Goal: Transaction & Acquisition: Download file/media

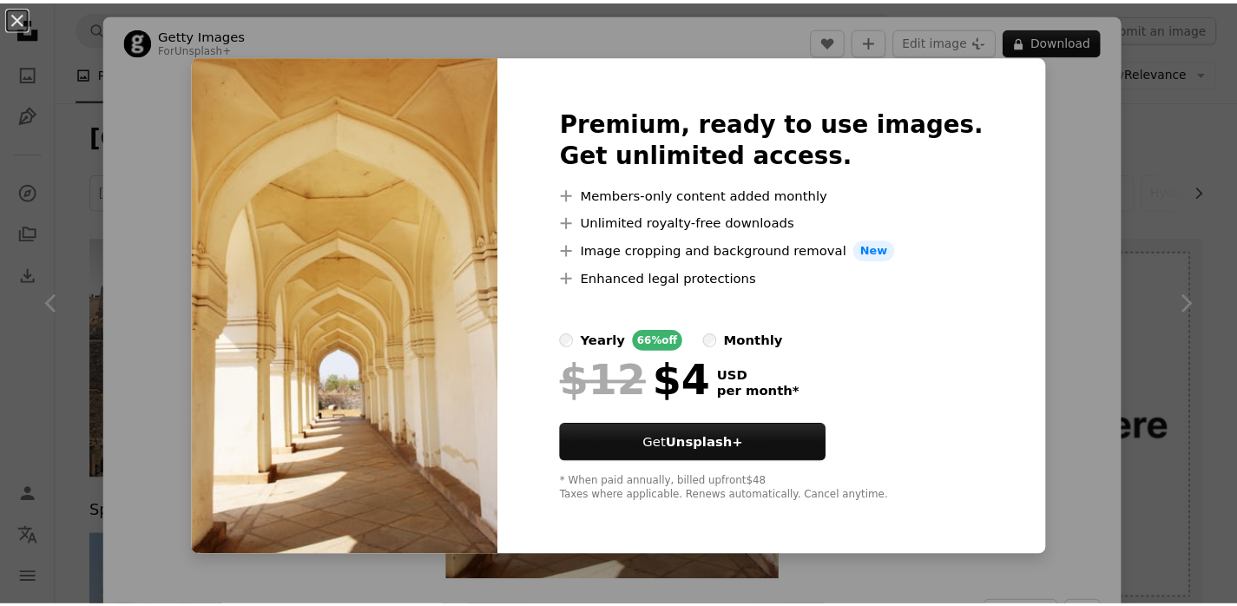
scroll to position [1809, 0]
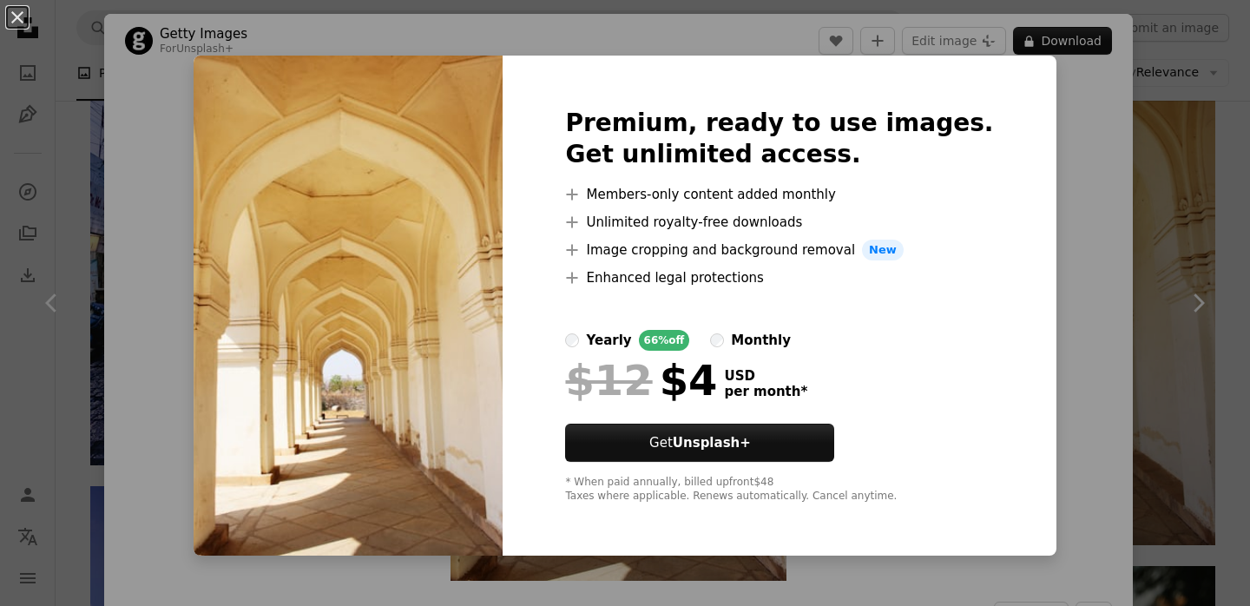
click at [696, 225] on li "A plus sign Unlimited royalty-free downloads" at bounding box center [779, 222] width 428 height 21
click at [722, 221] on li "A plus sign Unlimited royalty-free downloads" at bounding box center [779, 222] width 428 height 21
click at [750, 247] on li "A plus sign Image cropping and background removal New" at bounding box center [779, 250] width 428 height 21
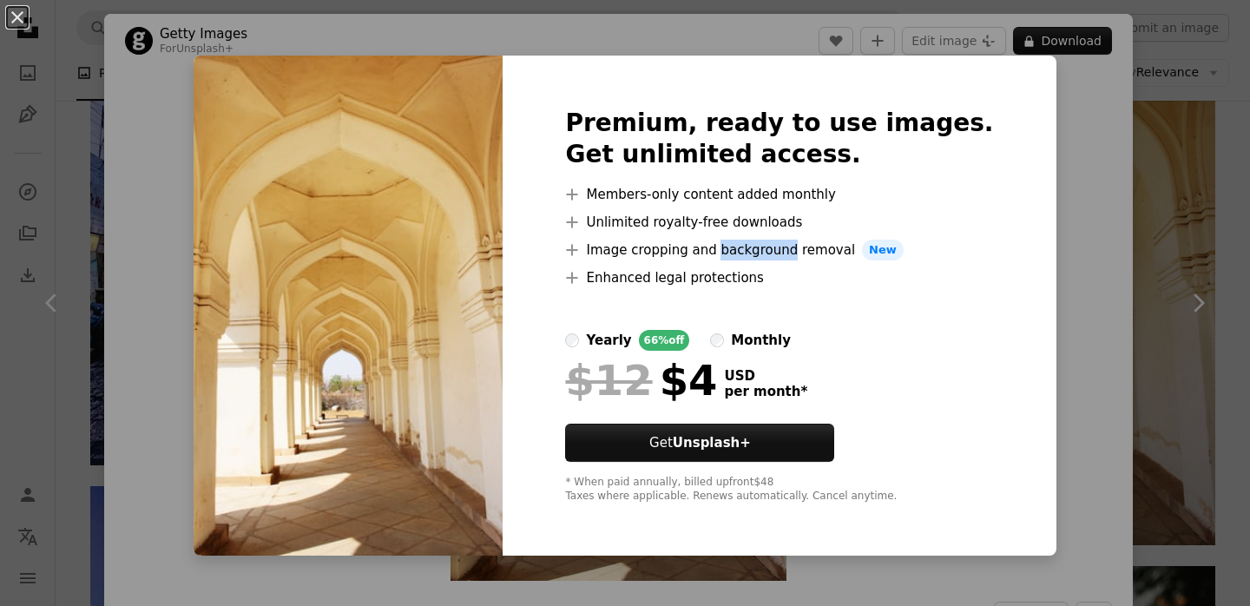
click at [750, 247] on li "A plus sign Image cropping and background removal New" at bounding box center [779, 250] width 428 height 21
click at [750, 274] on li "A plus sign Enhanced legal protections" at bounding box center [779, 277] width 428 height 21
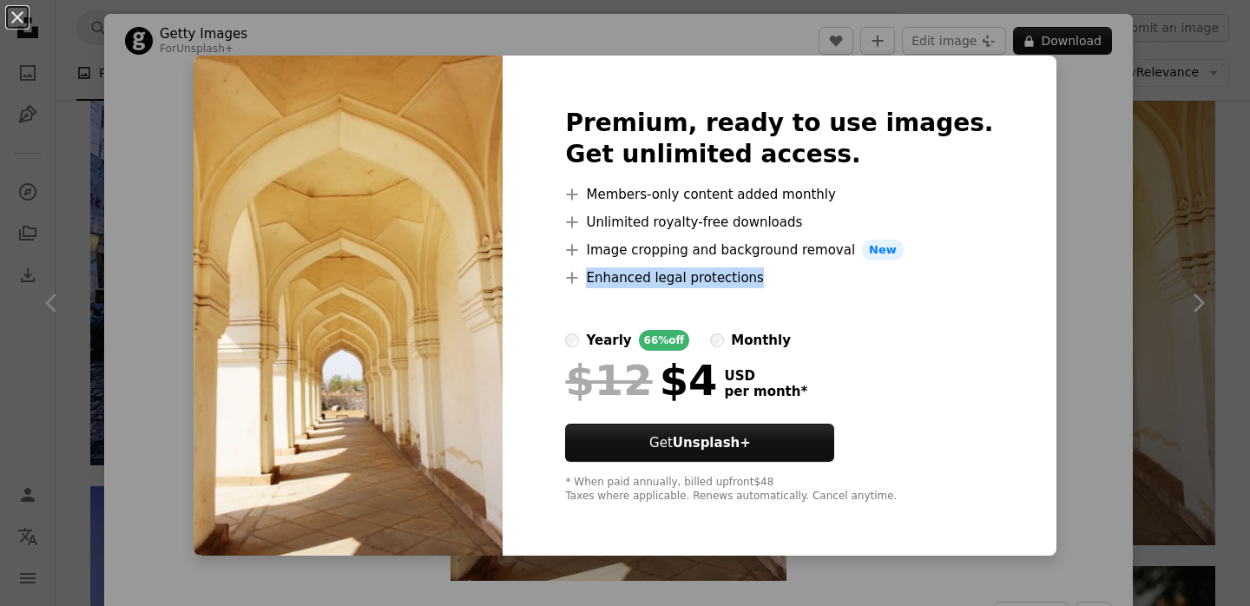
click at [750, 274] on li "A plus sign Enhanced legal protections" at bounding box center [779, 277] width 428 height 21
click at [1189, 275] on div "An X shape Premium, ready to use images. Get unlimited access. A plus sign Memb…" at bounding box center [625, 303] width 1250 height 606
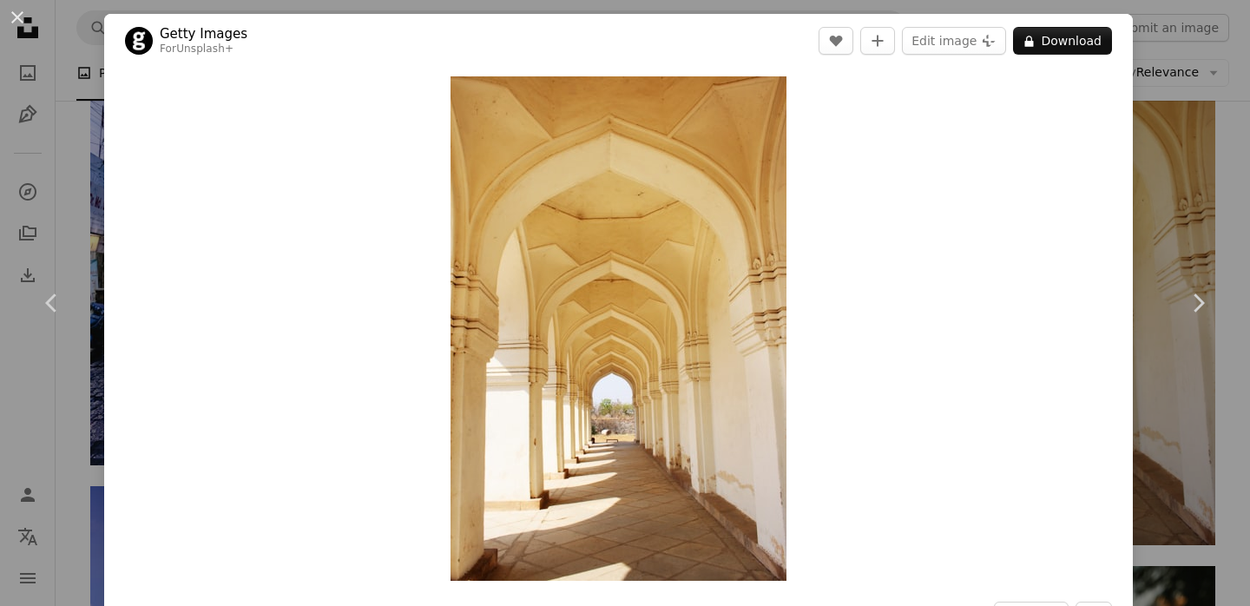
click at [1169, 10] on div "An X shape Chevron left Chevron right Getty Images For Unsplash+ A heart A plus…" at bounding box center [625, 303] width 1250 height 606
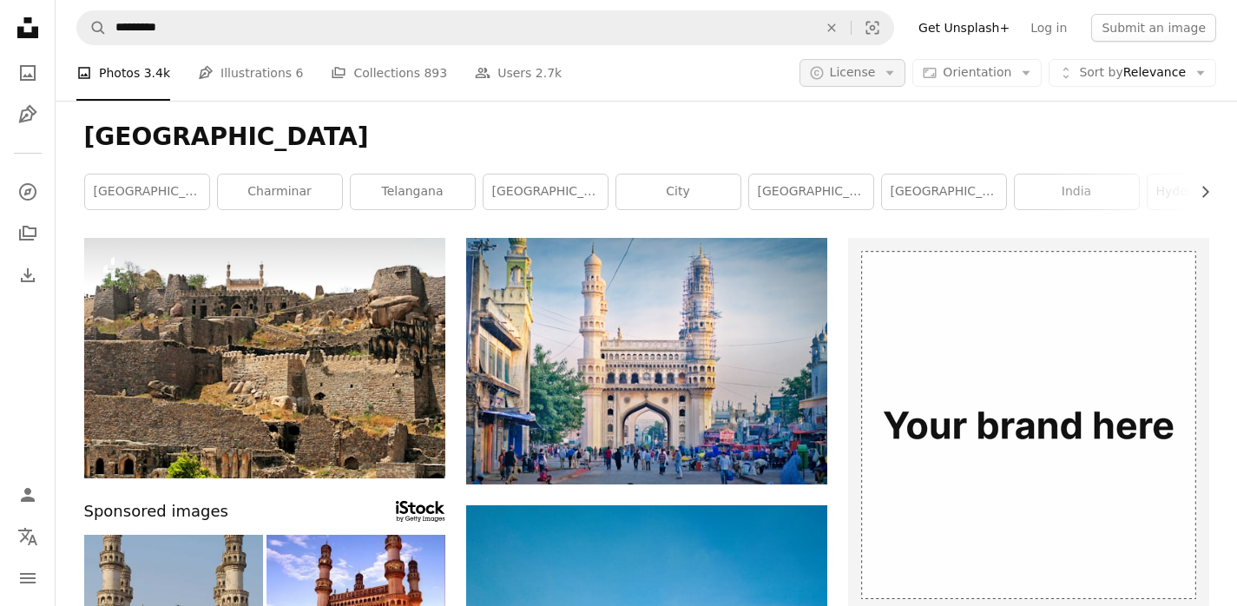
click at [891, 75] on icon "Arrow down" at bounding box center [890, 73] width 16 height 16
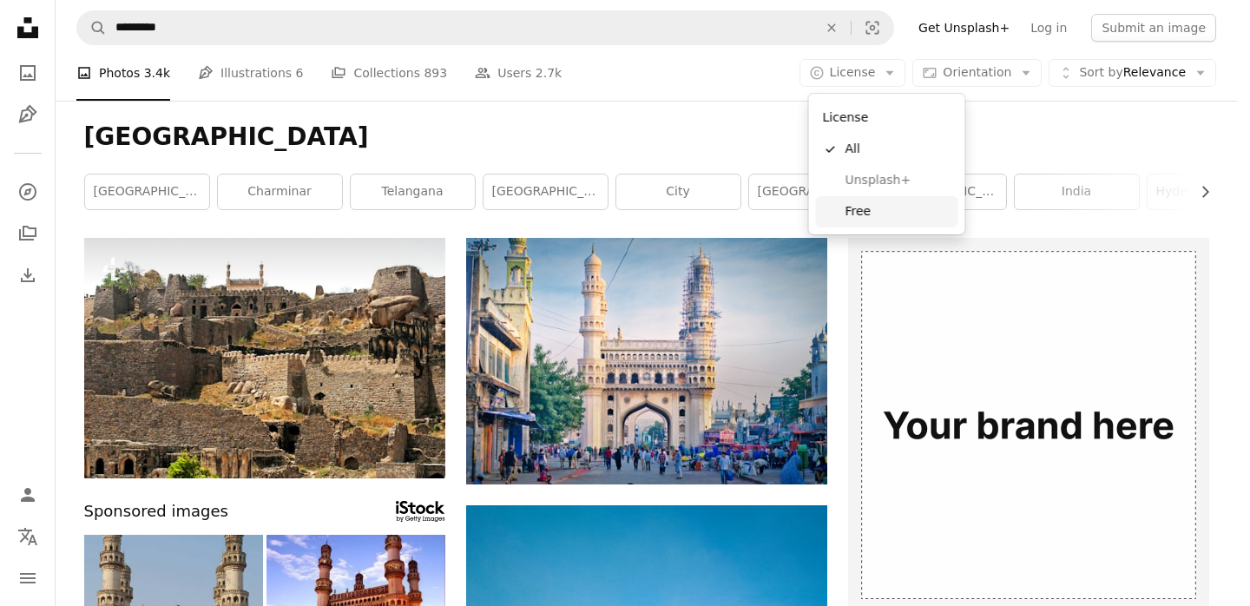
click at [875, 218] on span "Free" at bounding box center [899, 211] width 106 height 17
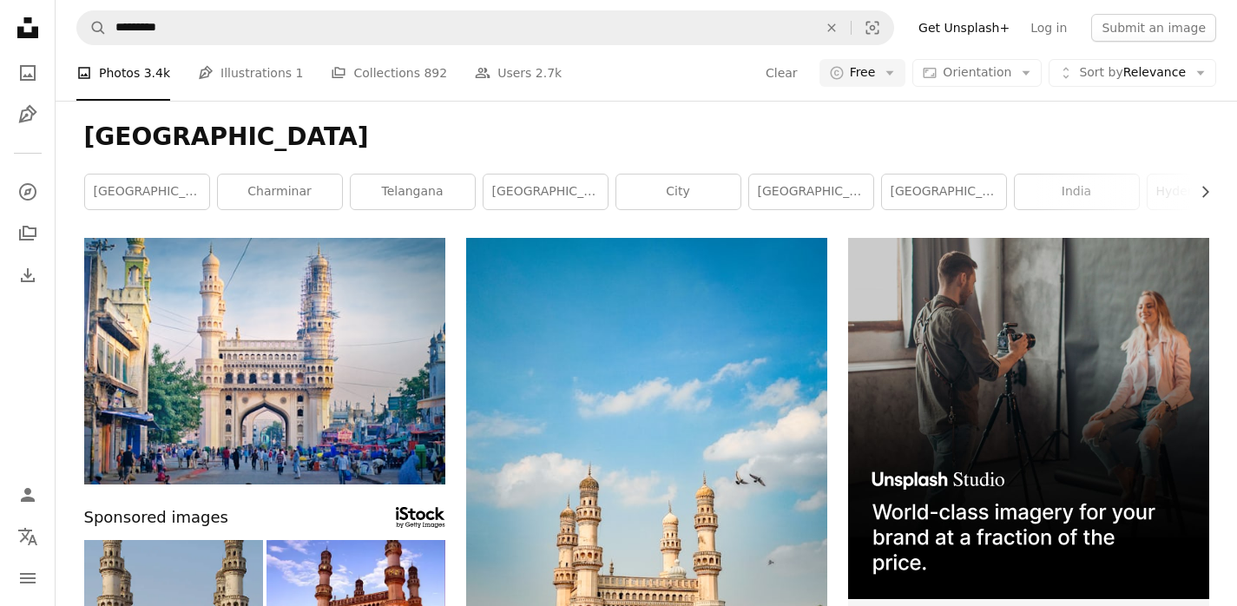
click at [1039, 129] on h1 "[GEOGRAPHIC_DATA]" at bounding box center [646, 137] width 1125 height 31
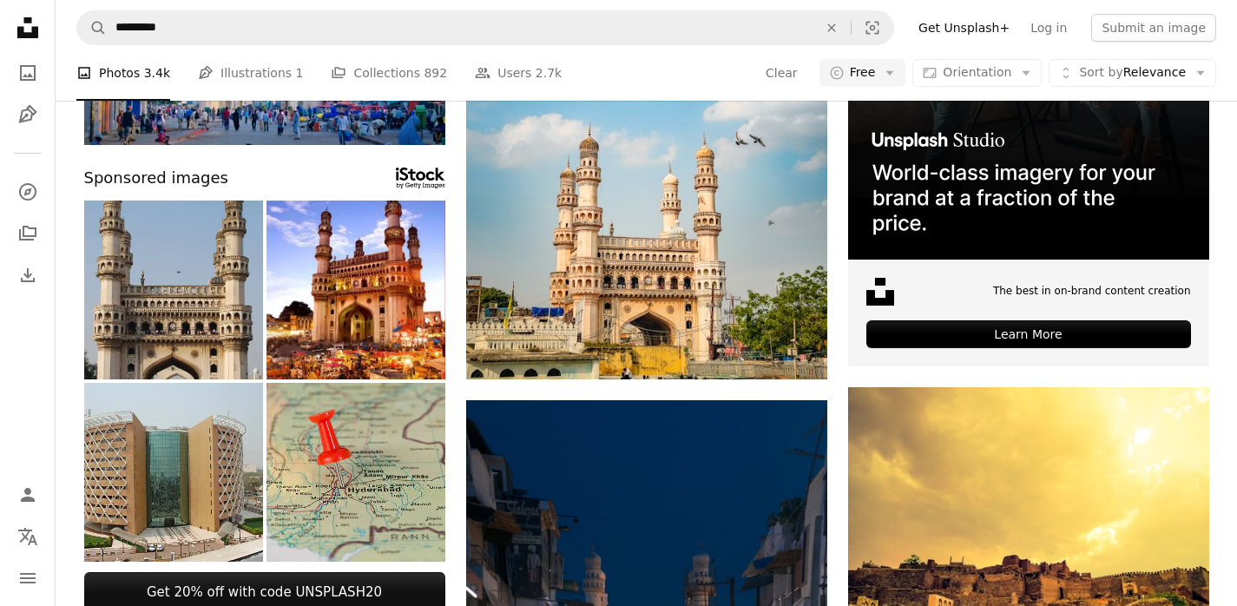
scroll to position [126, 0]
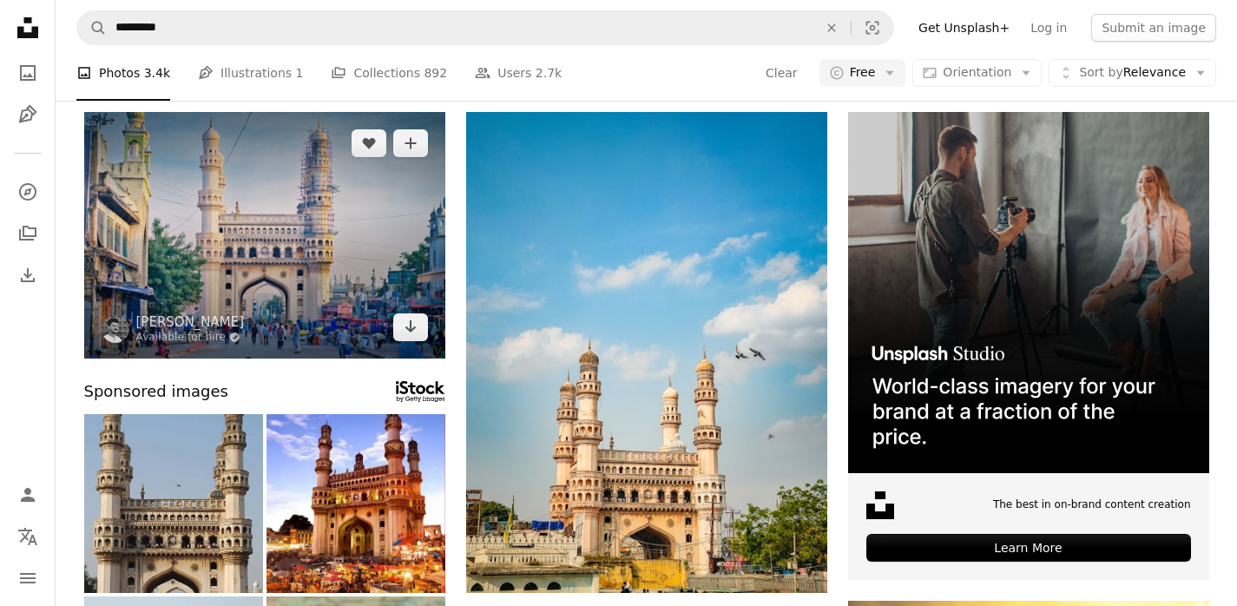
click at [314, 254] on img at bounding box center [264, 235] width 361 height 247
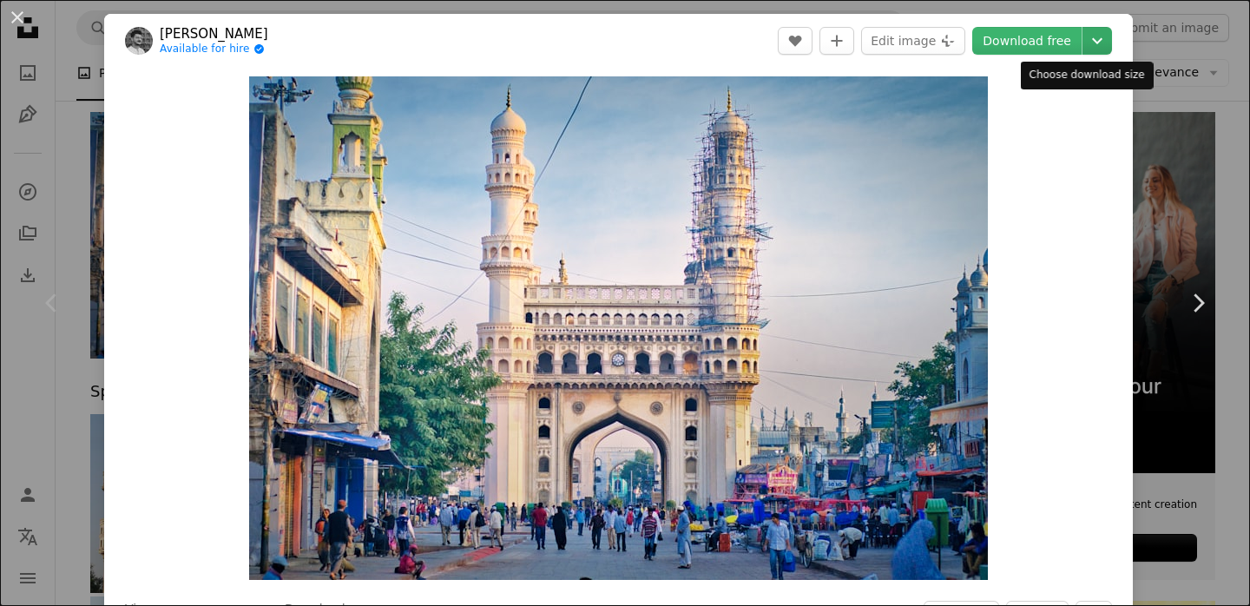
click at [1085, 44] on icon "Chevron down" at bounding box center [1098, 40] width 28 height 21
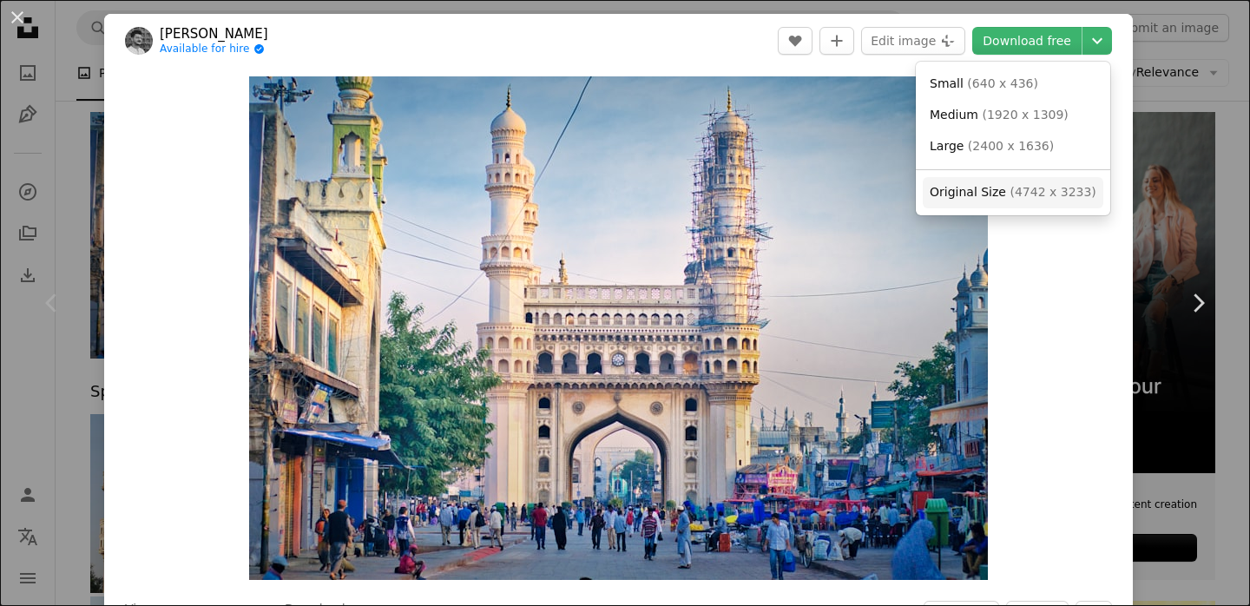
click at [999, 198] on span "Original Size" at bounding box center [968, 192] width 76 height 14
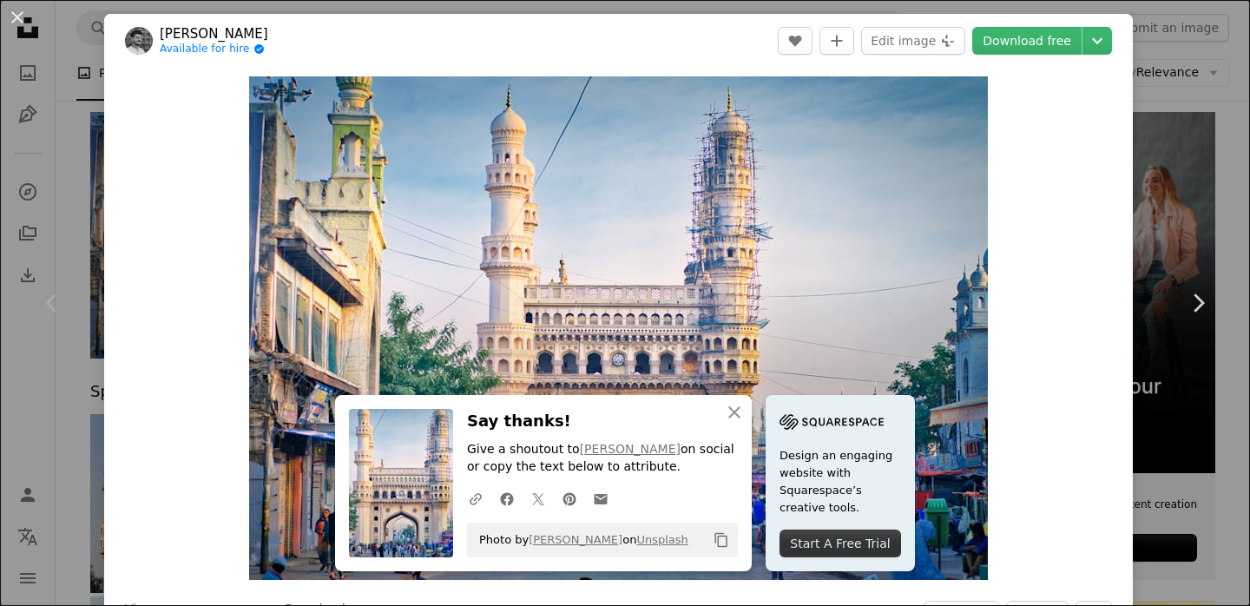
click at [1160, 157] on div "An X shape Chevron left Chevron right [PERSON_NAME] Available for hire A checkm…" at bounding box center [625, 303] width 1250 height 606
